Goal: Task Accomplishment & Management: Manage account settings

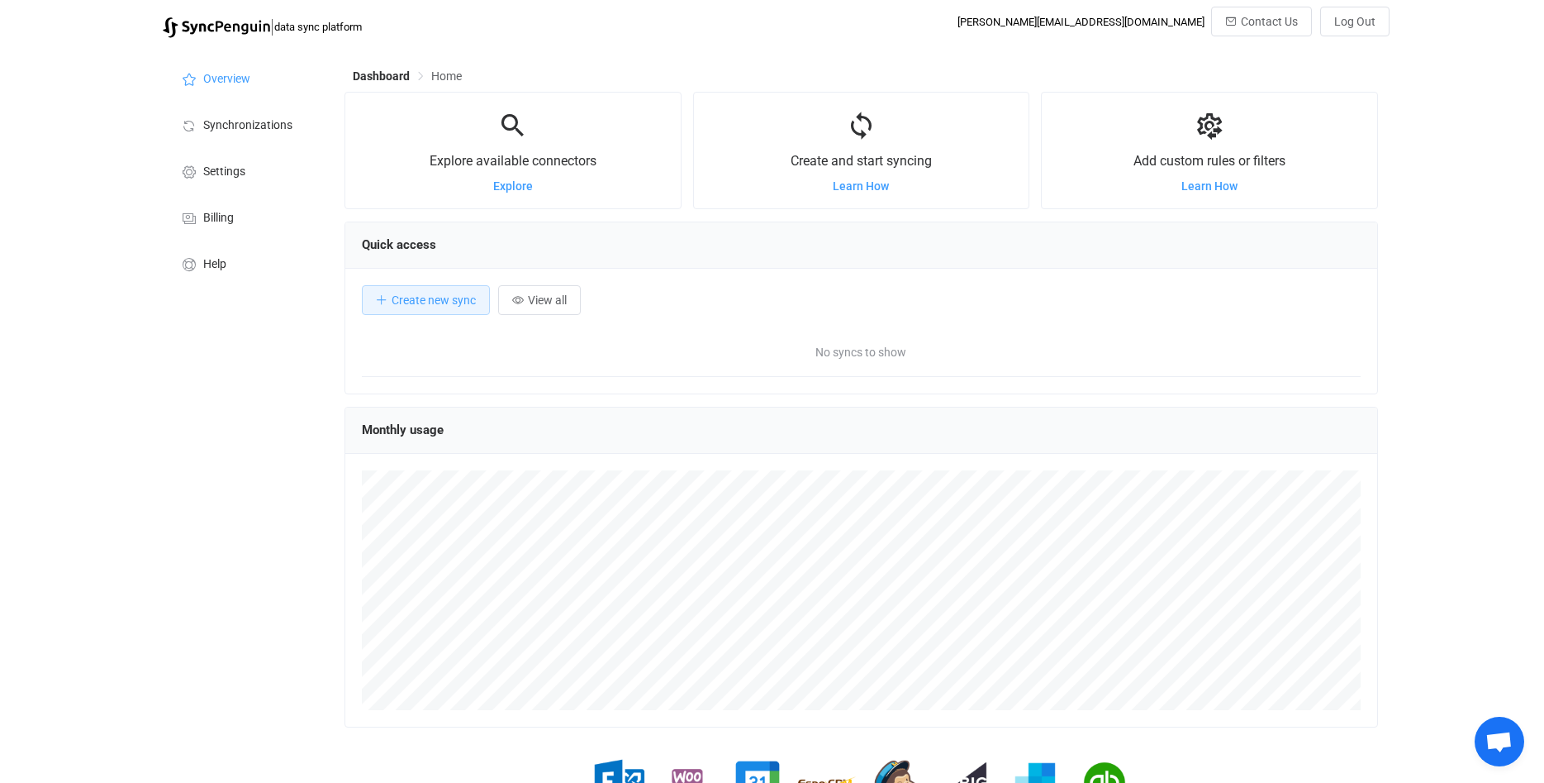
scroll to position [321, 1034]
click at [216, 221] on span "Billing" at bounding box center [218, 218] width 31 height 13
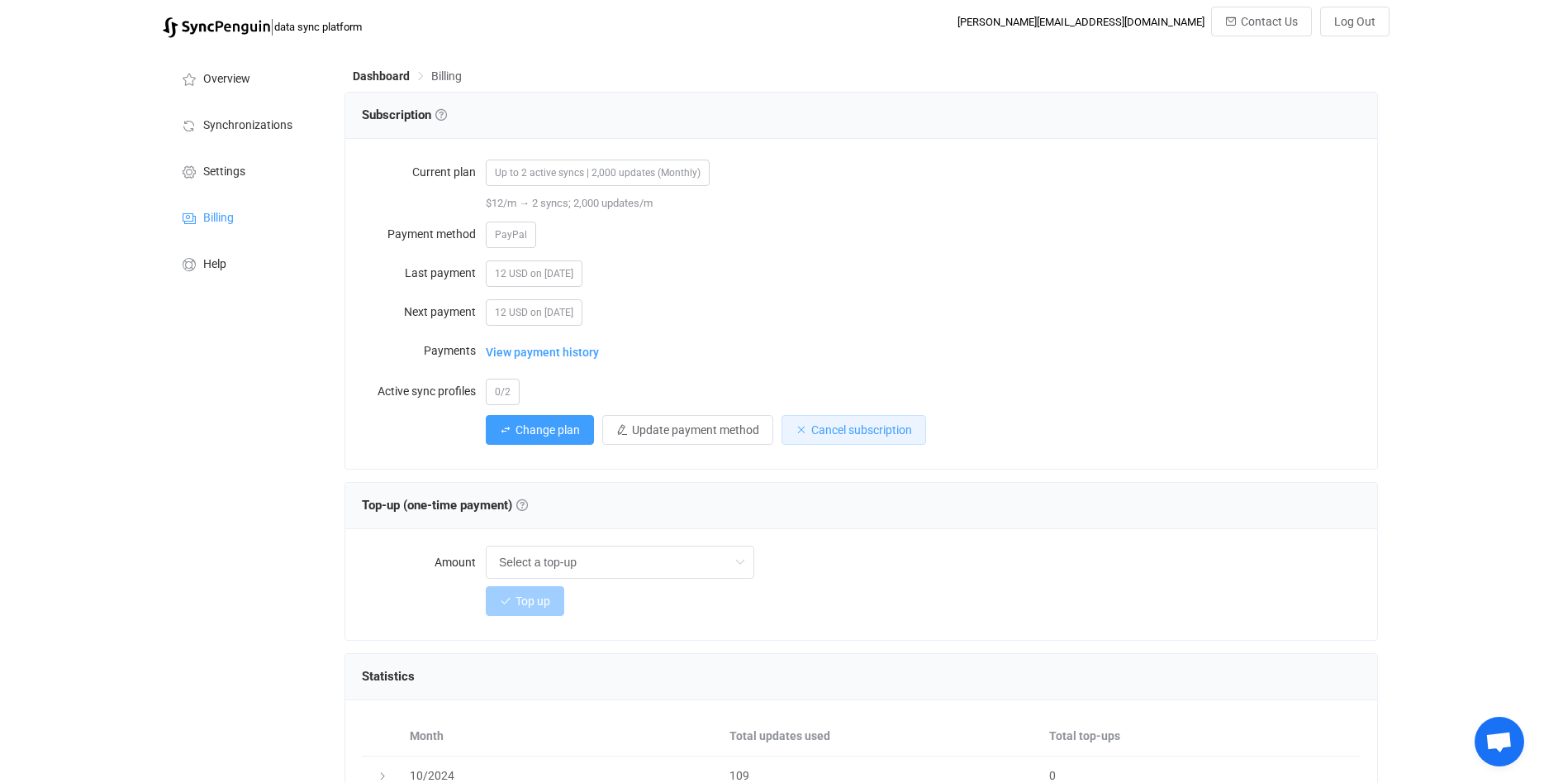
click at [841, 427] on span "Cancel subscription" at bounding box center [861, 429] width 101 height 13
click at [957, 524] on button "Confirm" at bounding box center [950, 515] width 56 height 23
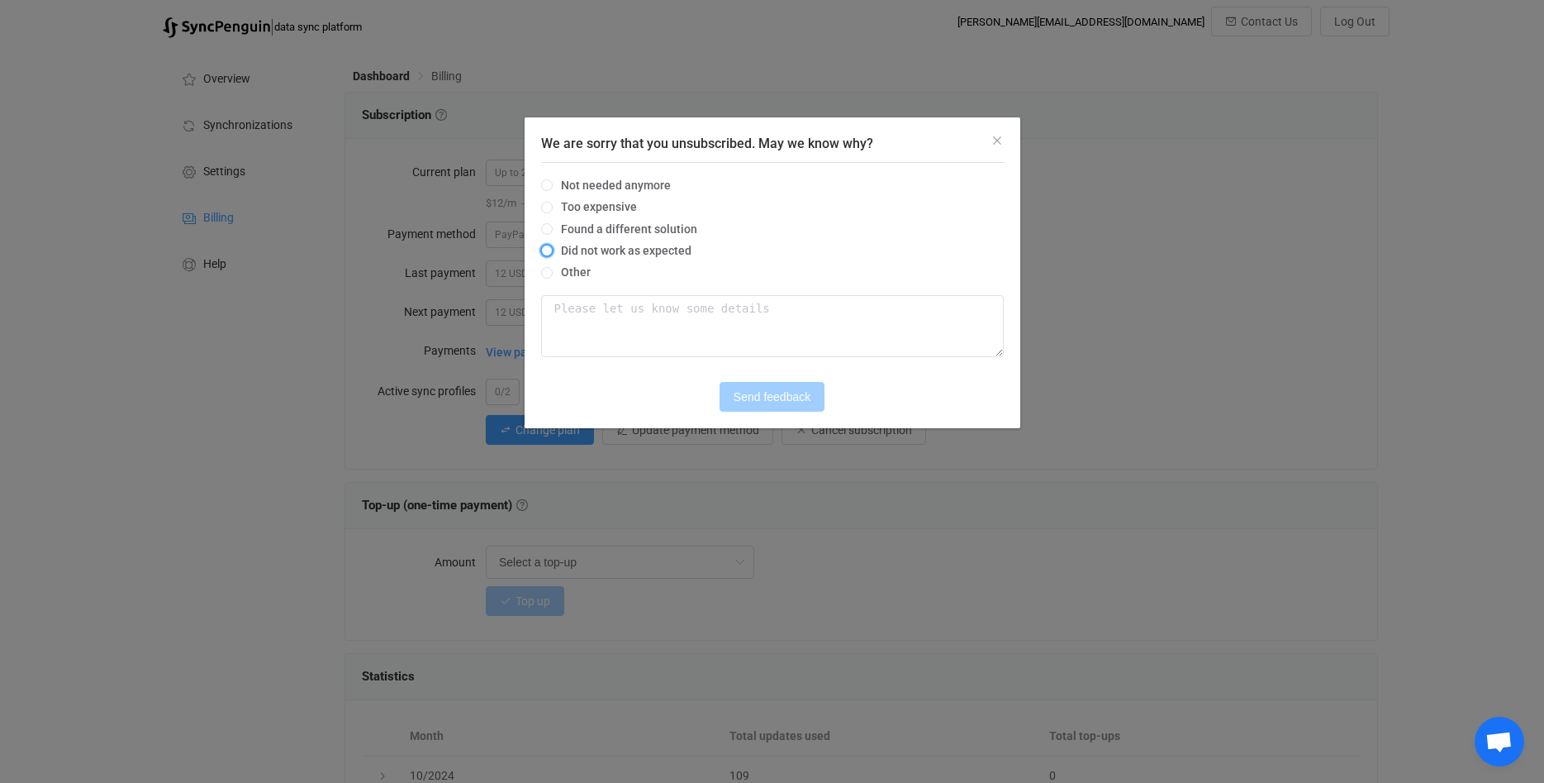
click at [548, 250] on span "We are sorry that you unsubscribed. May we know why?" at bounding box center [547, 251] width 12 height 12
click at [548, 250] on input "Did not work as expected" at bounding box center [547, 251] width 12 height 13
radio input "true"
click at [768, 395] on span "Send feedback" at bounding box center [772, 396] width 77 height 13
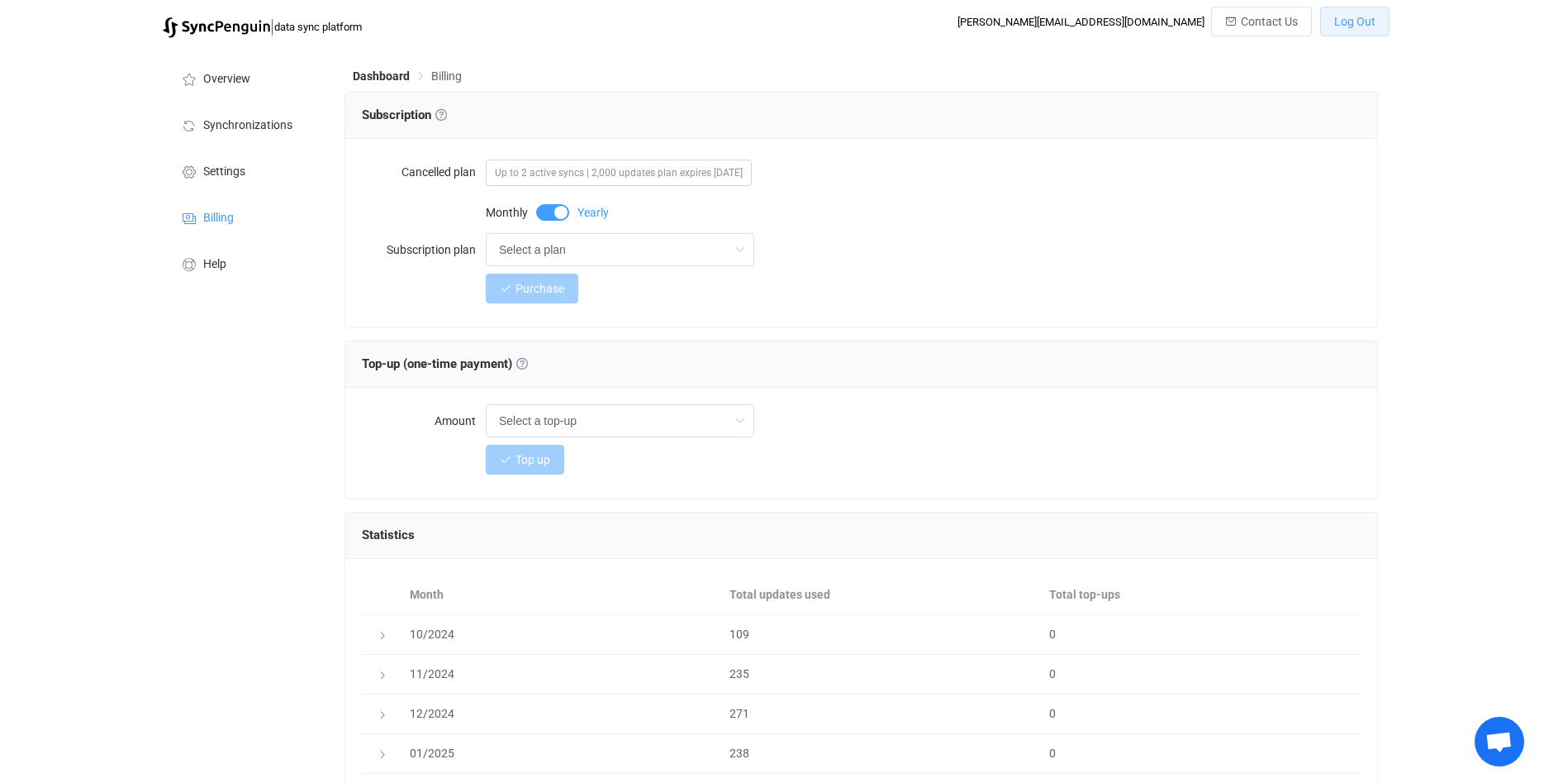
click at [1368, 17] on span "Log Out" at bounding box center [1355, 21] width 41 height 13
